Goal: Task Accomplishment & Management: Manage account settings

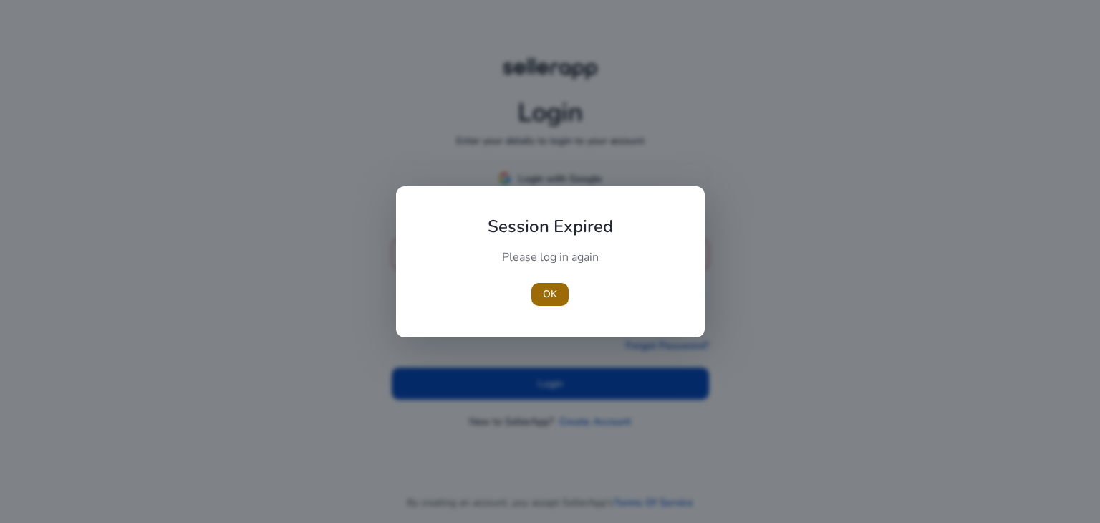
click at [543, 290] on span "OK" at bounding box center [550, 293] width 14 height 15
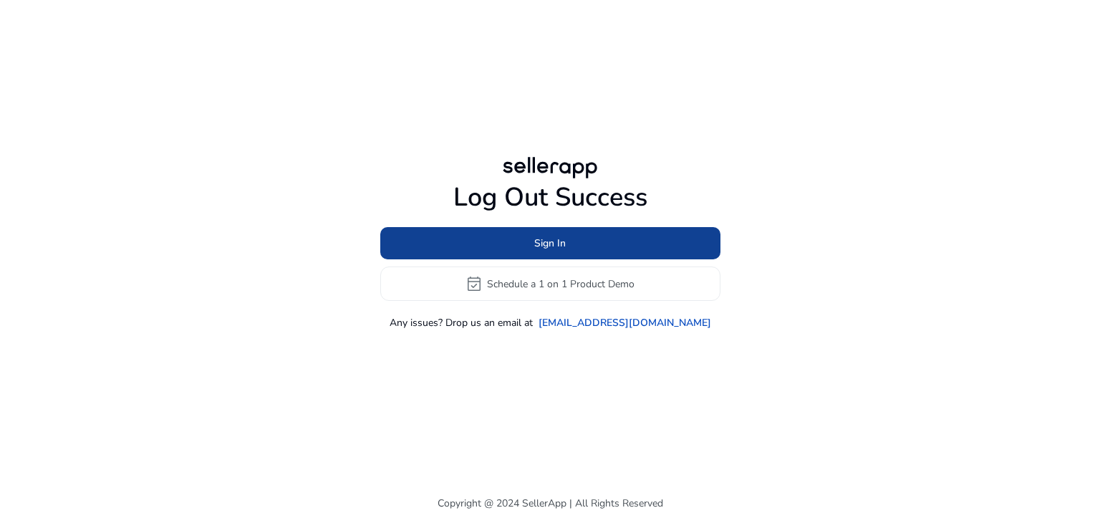
click at [573, 236] on span at bounding box center [550, 243] width 340 height 34
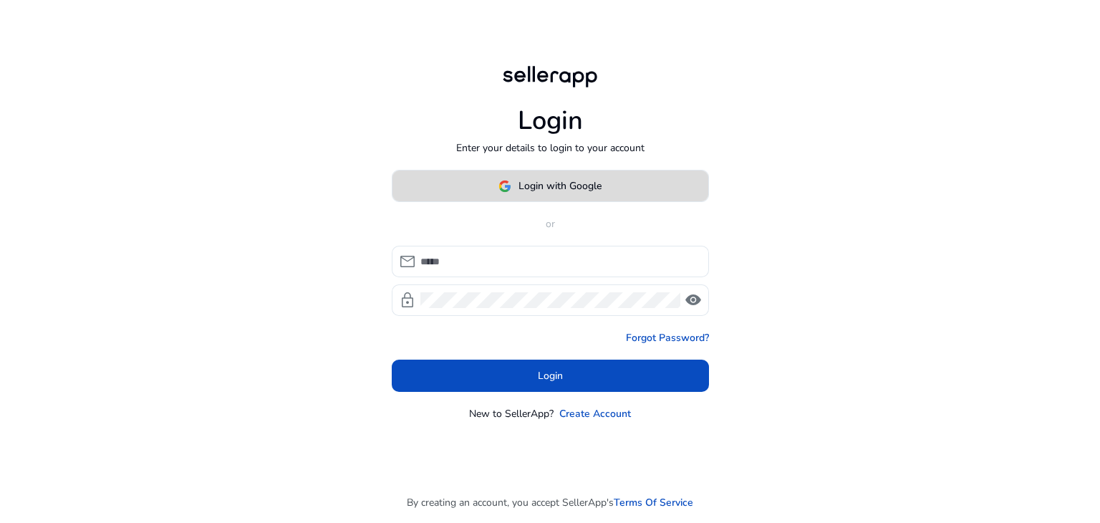
click at [586, 190] on span "Login with Google" at bounding box center [559, 185] width 83 height 15
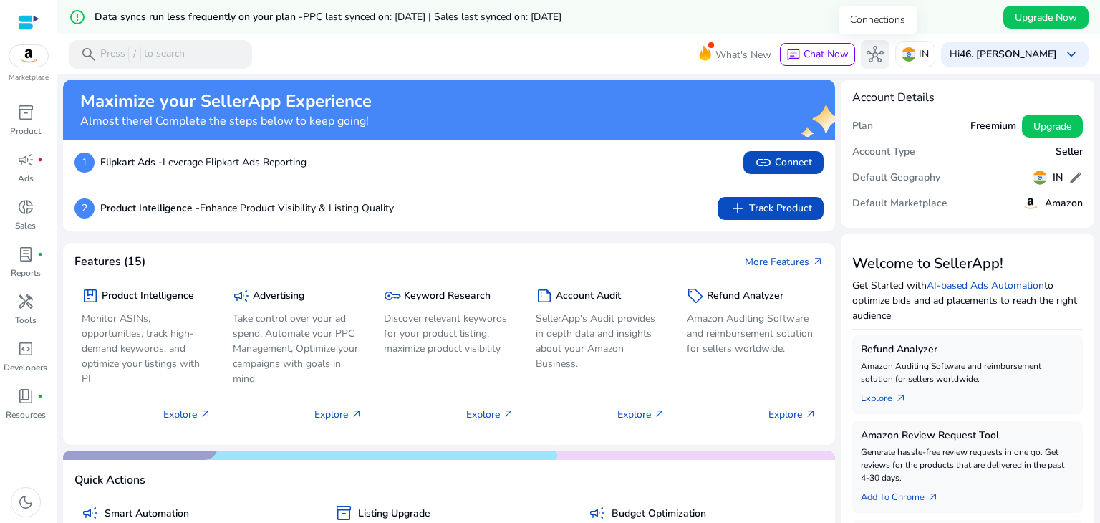
click at [880, 52] on span "hub" at bounding box center [874, 54] width 17 height 17
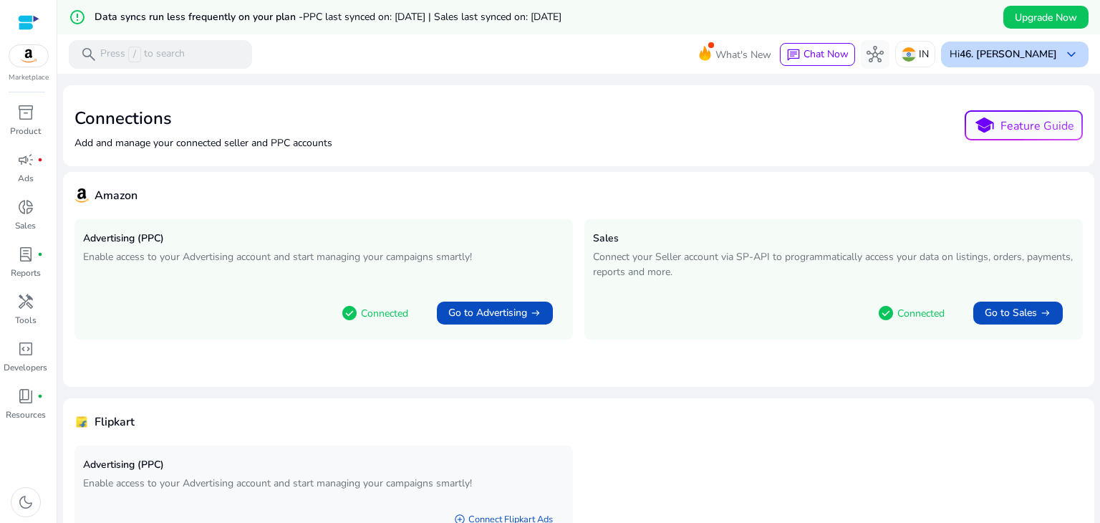
click at [1063, 47] on span "keyboard_arrow_down" at bounding box center [1071, 54] width 17 height 17
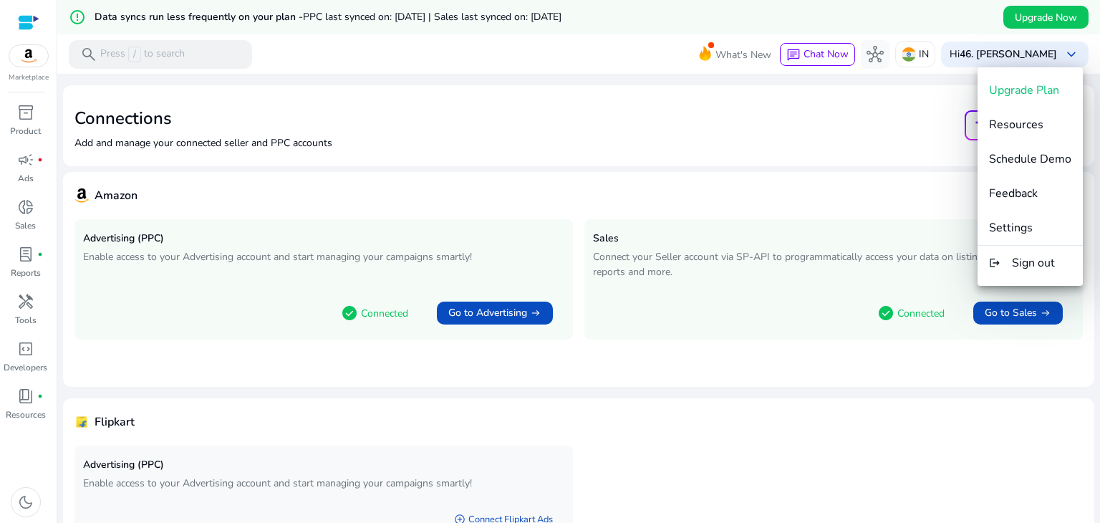
click at [803, 122] on div at bounding box center [550, 261] width 1100 height 523
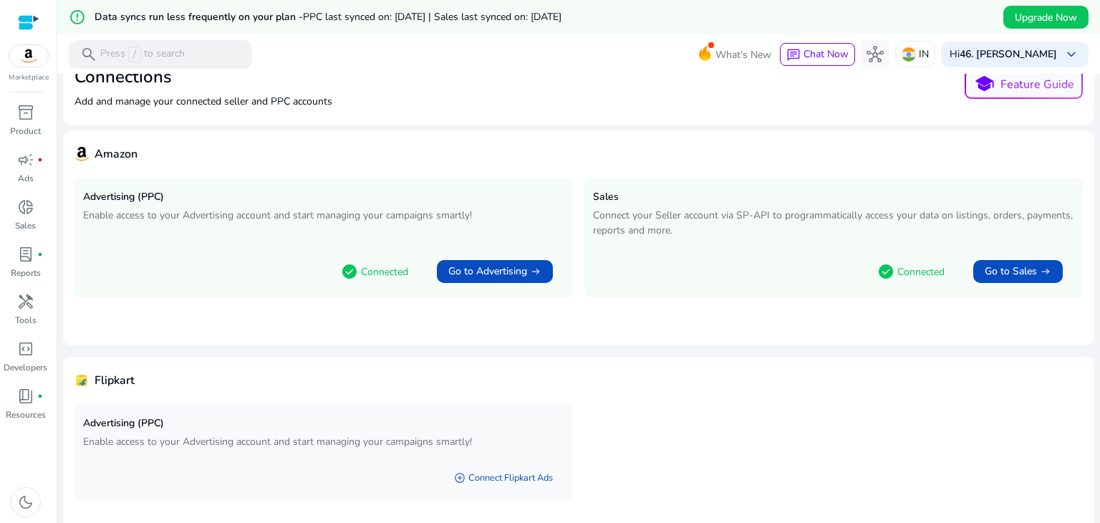
scroll to position [72, 0]
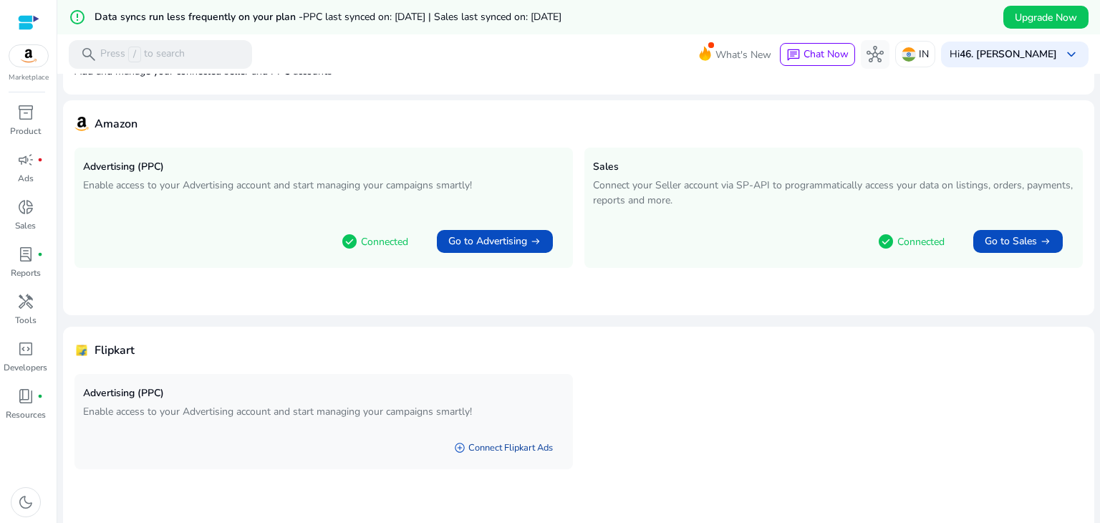
click at [508, 443] on link "add_circle Connect Flipkart Ads" at bounding box center [504, 448] width 122 height 26
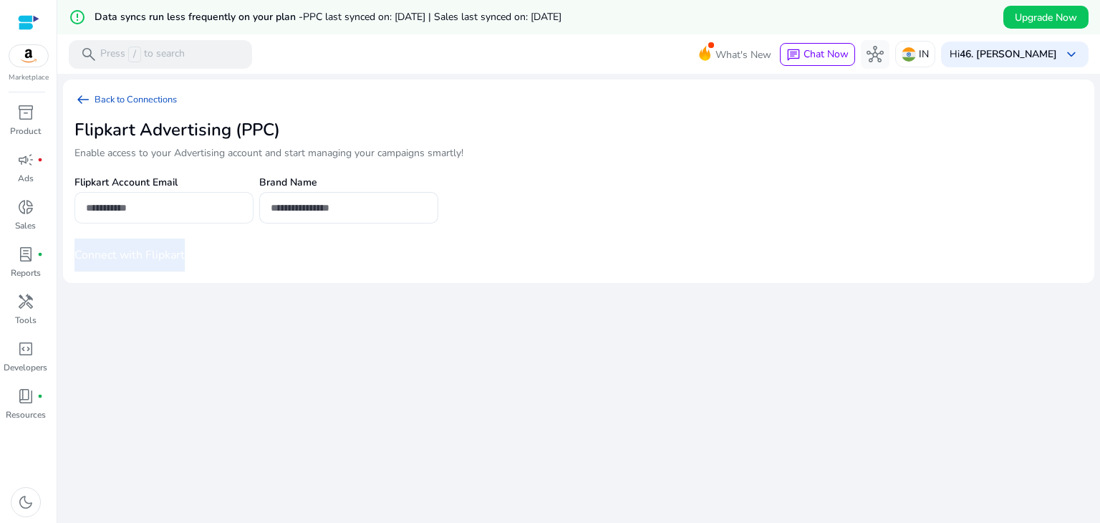
click at [190, 212] on input "email" at bounding box center [164, 208] width 156 height 16
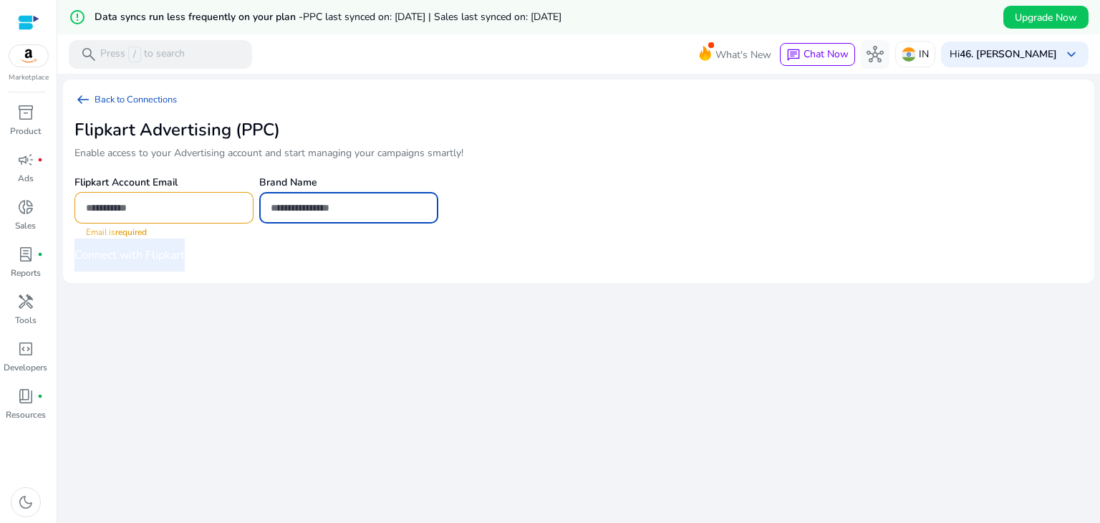
click at [339, 213] on input "text" at bounding box center [349, 208] width 156 height 16
click at [596, 215] on div "Flipkart Account Email Email is required Brand Name" at bounding box center [410, 205] width 672 height 67
click at [137, 98] on link "arrow_left_alt Back to Connections" at bounding box center [131, 99] width 114 height 17
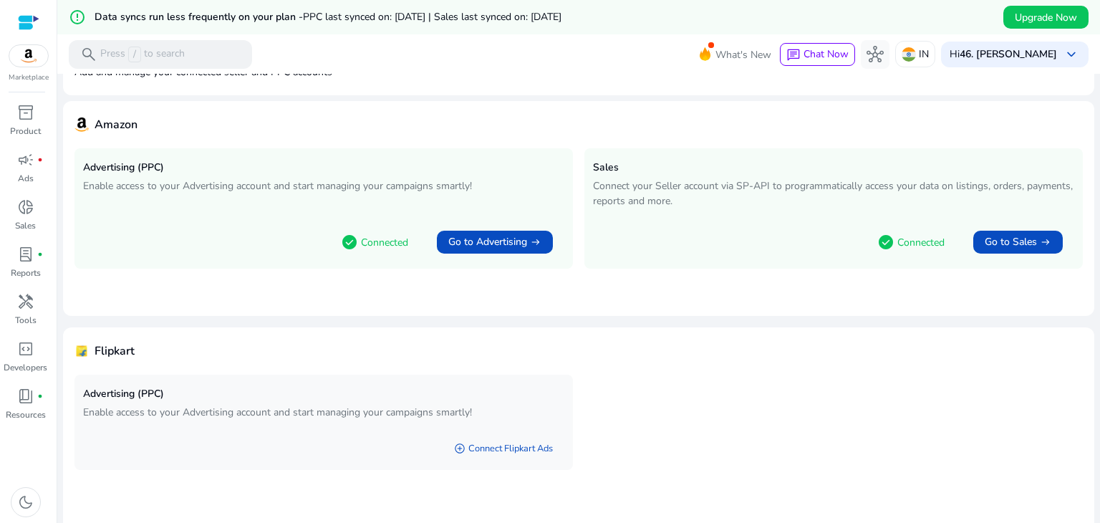
scroll to position [72, 0]
click at [1000, 243] on span "Go to Sales" at bounding box center [1011, 241] width 52 height 14
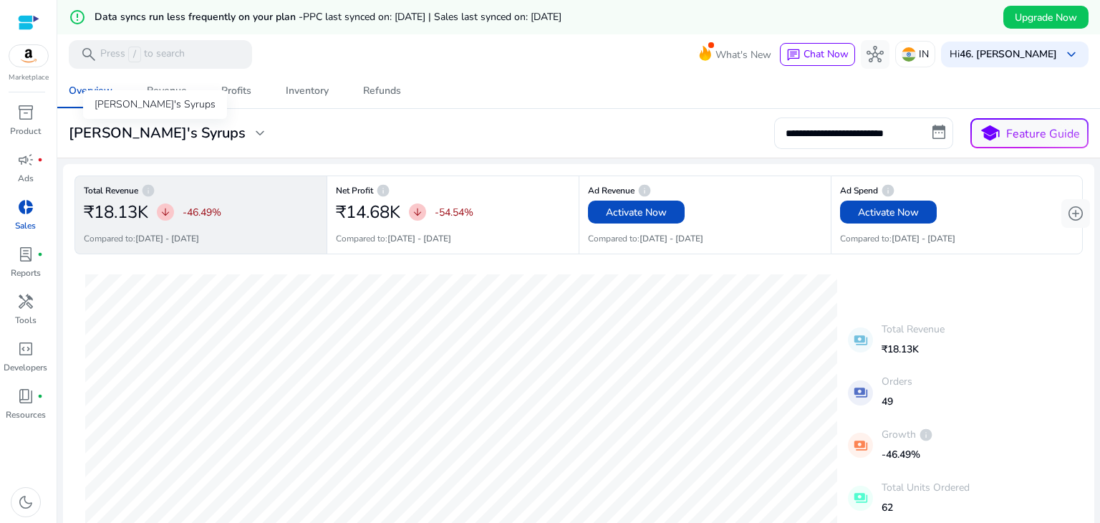
click at [160, 128] on div "[PERSON_NAME]'s Syrups expand_more" at bounding box center [169, 133] width 200 height 17
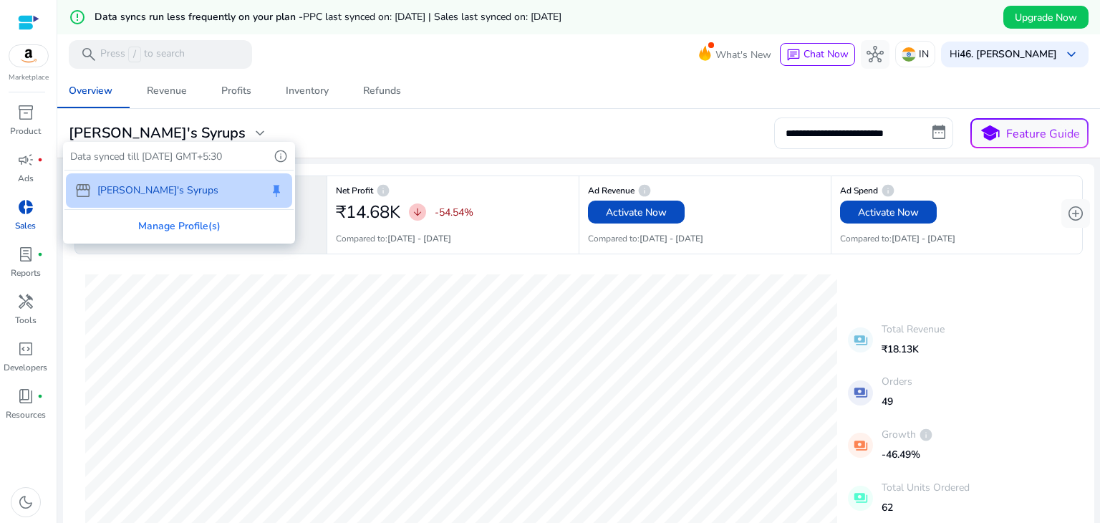
click at [243, 125] on div at bounding box center [550, 261] width 1100 height 523
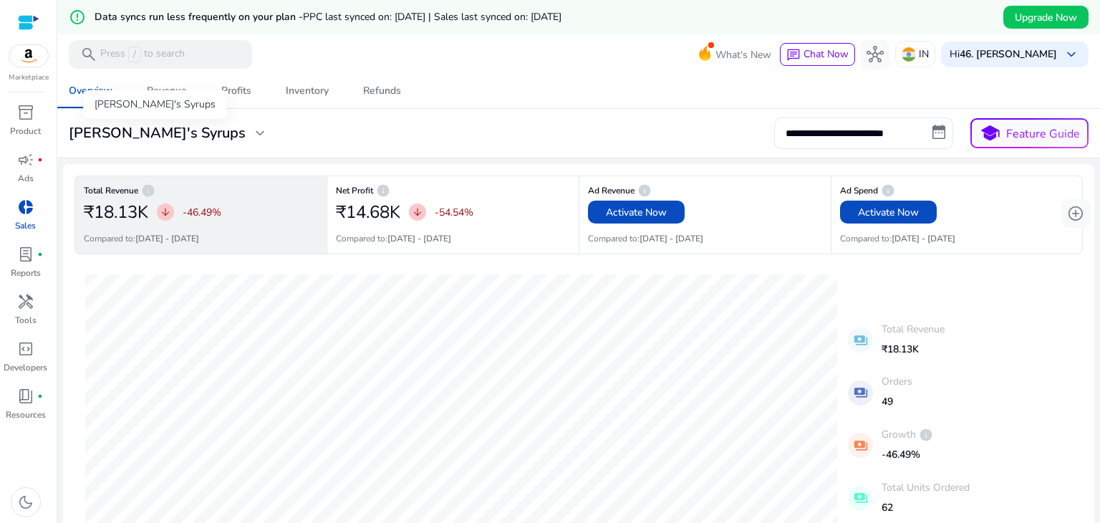
click at [159, 127] on div "[PERSON_NAME]'s Syrups expand_more" at bounding box center [169, 133] width 200 height 17
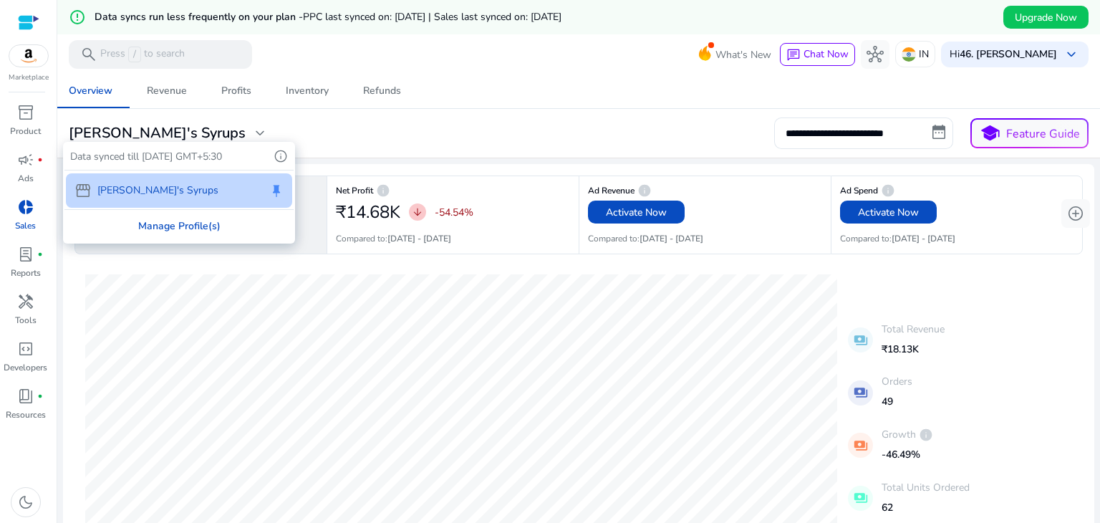
click at [169, 231] on div "Manage Profile(s)" at bounding box center [178, 226] width 229 height 32
